Goal: Task Accomplishment & Management: Use online tool/utility

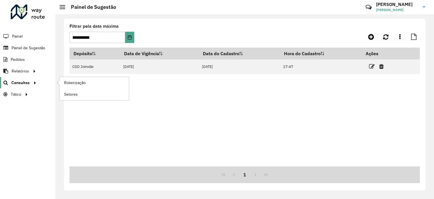
click at [37, 86] on link "Consultas" at bounding box center [19, 82] width 38 height 11
click at [44, 80] on li "Consultas Roteirização Setores" at bounding box center [27, 83] width 55 height 12
click at [68, 81] on span "Roteirização" at bounding box center [75, 83] width 23 height 6
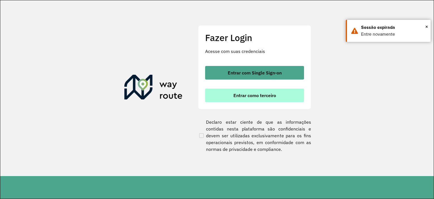
click at [219, 93] on button "Entrar como terceiro" at bounding box center [254, 95] width 99 height 14
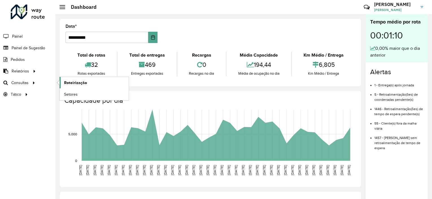
click at [76, 78] on link "Roteirização" at bounding box center [94, 82] width 69 height 11
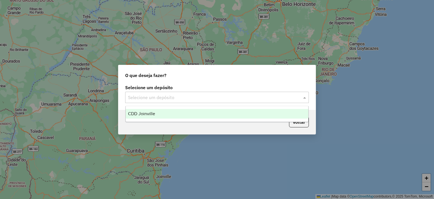
click at [153, 98] on input "text" at bounding box center [211, 97] width 167 height 7
click at [155, 111] on div "CDD Joinville" at bounding box center [217, 114] width 183 height 10
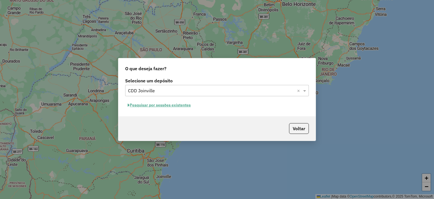
click at [162, 107] on hb-app "Aguarde... Pop-up bloqueado! Seu navegador bloqueou automáticamente a abertura …" at bounding box center [217, 99] width 434 height 199
click at [162, 107] on button "Pesquisar por sessões existentes" at bounding box center [159, 105] width 68 height 9
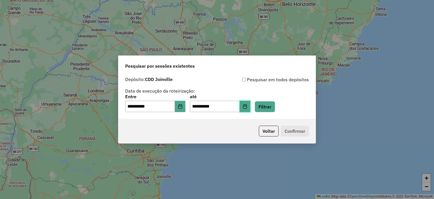
click at [250, 108] on button "Choose Date" at bounding box center [245, 106] width 11 height 11
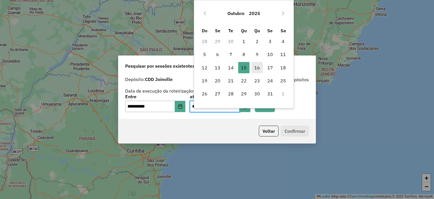
click at [255, 68] on span "16" at bounding box center [257, 67] width 11 height 11
type input "**********"
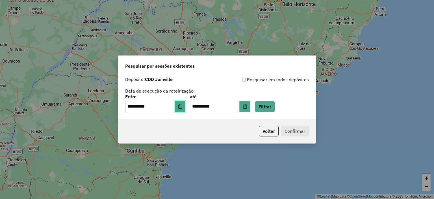
click at [186, 103] on button "Choose Date" at bounding box center [180, 106] width 11 height 11
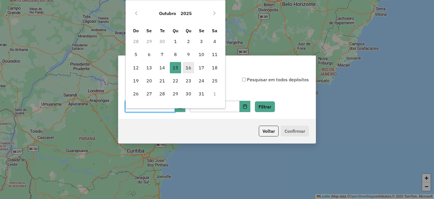
click at [187, 69] on span "16" at bounding box center [188, 67] width 11 height 11
type input "**********"
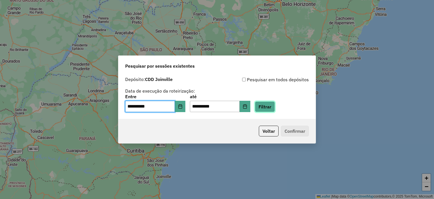
click at [274, 107] on button "Filtrar" at bounding box center [265, 106] width 20 height 11
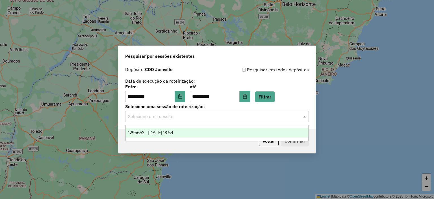
click at [262, 120] on div "Selecione uma sessão" at bounding box center [217, 116] width 184 height 11
click at [257, 131] on div "1295653 - 16/10/2025 18:54" at bounding box center [217, 133] width 183 height 10
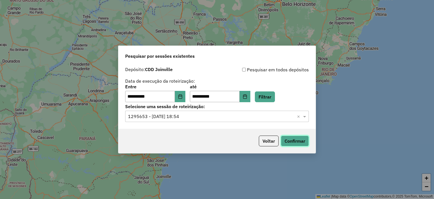
click at [293, 143] on button "Confirmar" at bounding box center [295, 140] width 28 height 11
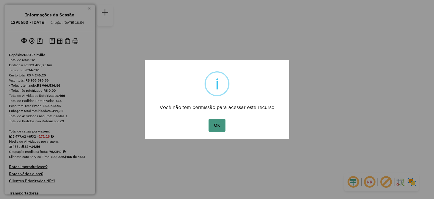
click at [222, 129] on button "OK" at bounding box center [217, 125] width 17 height 13
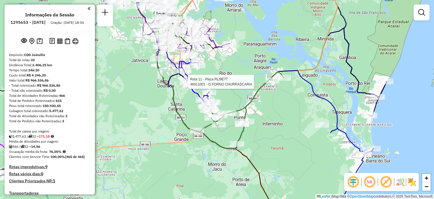
drag, startPoint x: 267, startPoint y: 118, endPoint x: 270, endPoint y: 141, distance: 22.6
click at [270, 141] on div "Rota 11 - Placa RLI9E77 46911001 - O FORNO CHURRASCARIA Janela de atendimento G…" at bounding box center [217, 99] width 434 height 199
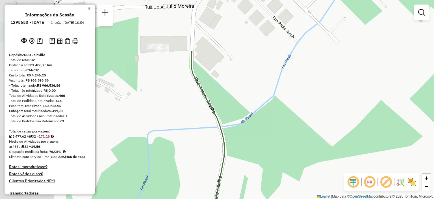
drag, startPoint x: 176, startPoint y: 87, endPoint x: 342, endPoint y: 197, distance: 198.4
click at [342, 197] on div "Rota 11 - Placa RLI9E77 46911001 - O FORNO CHURRASCARIA Janela de atendimento G…" at bounding box center [217, 99] width 434 height 199
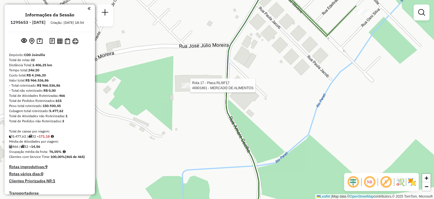
select select "**********"
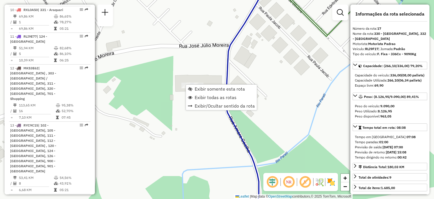
scroll to position [757, 0]
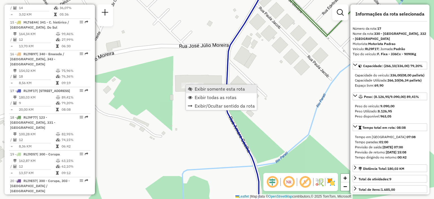
click at [202, 86] on span "Exibir somente esta rota" at bounding box center [220, 88] width 50 height 5
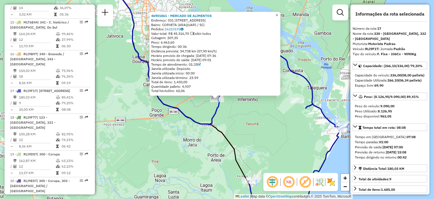
click at [279, 13] on link "×" at bounding box center [277, 15] width 7 height 7
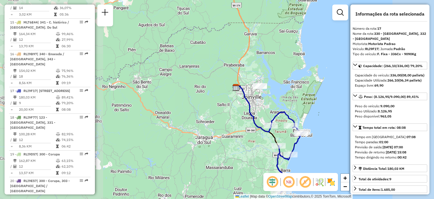
click at [289, 134] on div "Janela de atendimento Grade de atendimento Capacidade Transportadoras Veículos …" at bounding box center [217, 99] width 434 height 199
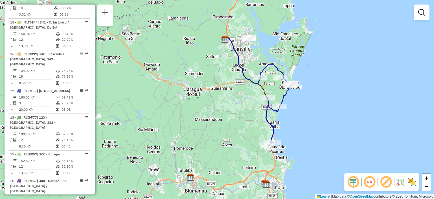
drag, startPoint x: 289, startPoint y: 134, endPoint x: 254, endPoint y: 60, distance: 81.3
click at [254, 60] on div "Janela de atendimento Grade de atendimento Capacidade Transportadoras Veículos …" at bounding box center [217, 99] width 434 height 199
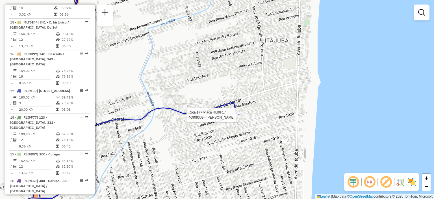
select select "**********"
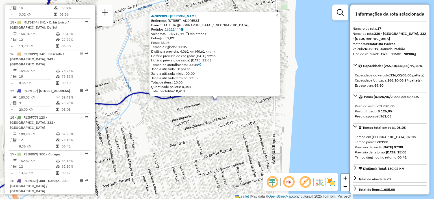
click at [280, 13] on link "×" at bounding box center [277, 15] width 7 height 7
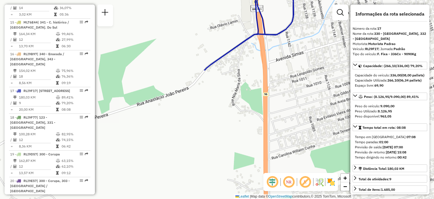
drag, startPoint x: 186, startPoint y: 114, endPoint x: 434, endPoint y: -34, distance: 288.6
click at [434, 0] on html "Aguarde... Pop-up bloqueado! Seu navegador bloqueou automáticamente a abertura …" at bounding box center [217, 99] width 434 height 199
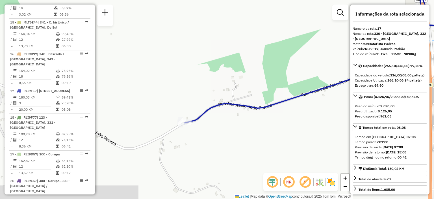
drag, startPoint x: 187, startPoint y: 118, endPoint x: 351, endPoint y: 109, distance: 164.8
click at [351, 109] on hb-router-mapa "Informações da Sessão 1295653 - [DATE] Criação: [DATE] 18:54 Depósito: CDD Join…" at bounding box center [217, 99] width 434 height 199
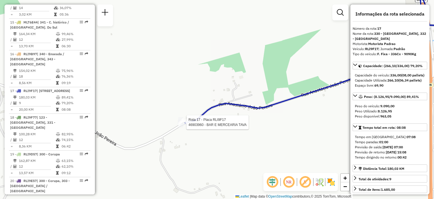
click at [185, 125] on div at bounding box center [185, 122] width 14 height 6
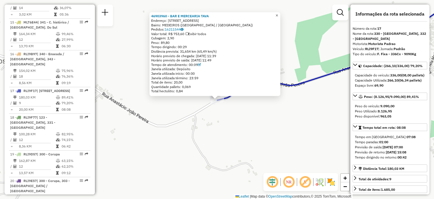
click at [278, 13] on span "×" at bounding box center [277, 15] width 3 height 5
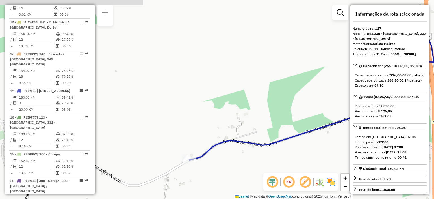
drag, startPoint x: 240, startPoint y: 94, endPoint x: 190, endPoint y: 174, distance: 94.2
click at [190, 174] on div "Janela de atendimento Grade de atendimento Capacidade Transportadoras Veículos …" at bounding box center [217, 99] width 434 height 199
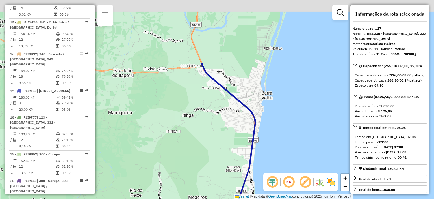
drag, startPoint x: 254, startPoint y: 127, endPoint x: 267, endPoint y: 210, distance: 83.5
click at [267, 198] on html "Aguarde... Pop-up bloqueado! Seu navegador bloqueou automáticamente a abertura …" at bounding box center [217, 99] width 434 height 199
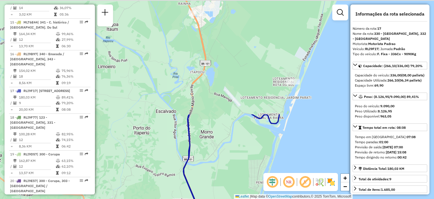
drag, startPoint x: 285, startPoint y: 70, endPoint x: 276, endPoint y: 209, distance: 139.9
click at [276, 198] on html "Aguarde... Pop-up bloqueado! Seu navegador bloqueou automáticamente a abertura …" at bounding box center [217, 99] width 434 height 199
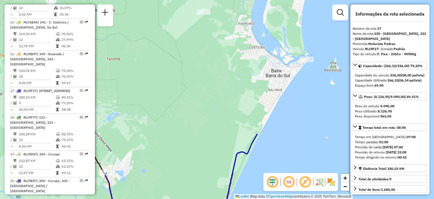
drag, startPoint x: 311, startPoint y: 56, endPoint x: 221, endPoint y: 209, distance: 177.8
click at [221, 198] on html "Aguarde... Pop-up bloqueado! Seu navegador bloqueou automáticamente a abertura …" at bounding box center [217, 99] width 434 height 199
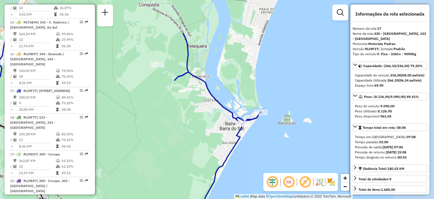
drag, startPoint x: 260, startPoint y: 65, endPoint x: 214, endPoint y: 118, distance: 70.1
click at [214, 118] on div "Janela de atendimento Grade de atendimento Capacidade Transportadoras Veículos …" at bounding box center [217, 99] width 434 height 199
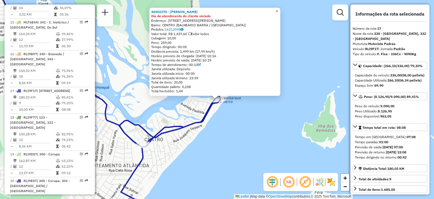
click at [278, 9] on span "×" at bounding box center [277, 10] width 3 height 5
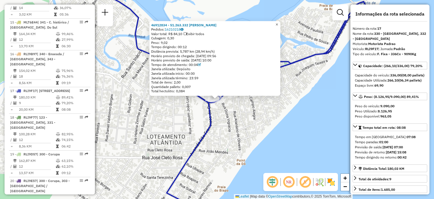
click at [278, 22] on span "×" at bounding box center [277, 24] width 3 height 5
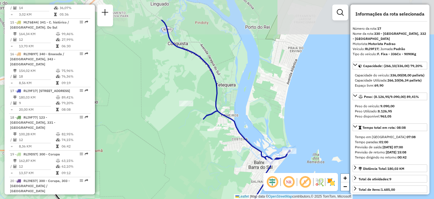
drag, startPoint x: 222, startPoint y: 124, endPoint x: 320, endPoint y: 163, distance: 106.0
click at [320, 163] on div "Janela de atendimento Grade de atendimento Capacidade Transportadoras Veículos …" at bounding box center [217, 99] width 434 height 199
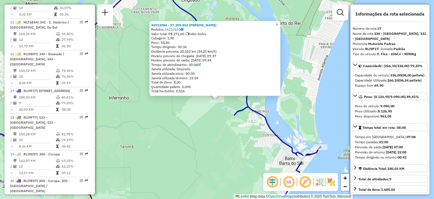
click at [278, 25] on link "×" at bounding box center [277, 24] width 7 height 7
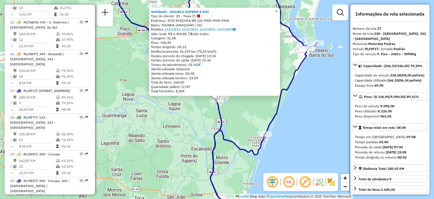
click at [278, 10] on span "×" at bounding box center [276, 10] width 3 height 5
click at [278, 9] on span "×" at bounding box center [277, 10] width 3 height 5
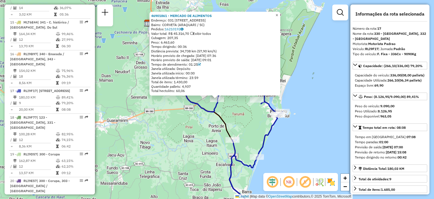
click at [278, 14] on span "×" at bounding box center [277, 15] width 3 height 5
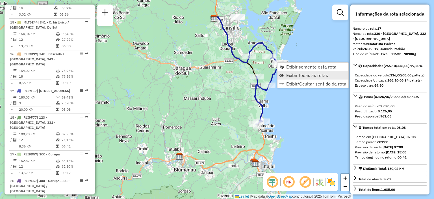
click at [301, 73] on span "Exibir todas as rotas" at bounding box center [307, 75] width 42 height 5
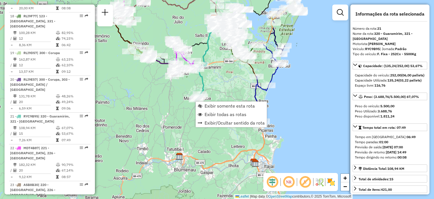
scroll to position [884, 0]
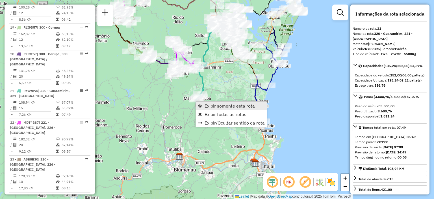
click at [216, 108] on span "Exibir somente esta rota" at bounding box center [230, 105] width 50 height 5
